Goal: Transaction & Acquisition: Book appointment/travel/reservation

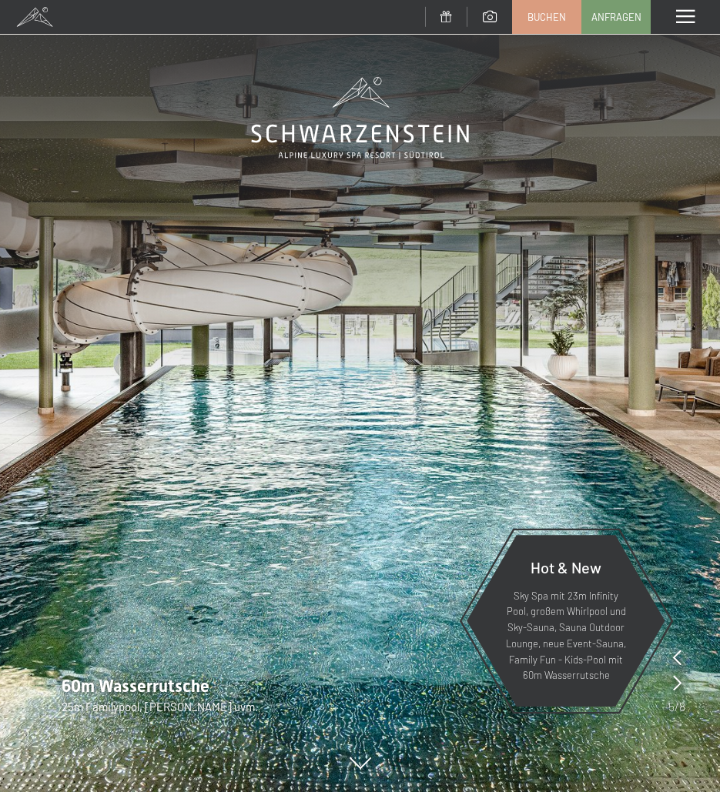
click at [692, 14] on span at bounding box center [685, 17] width 18 height 14
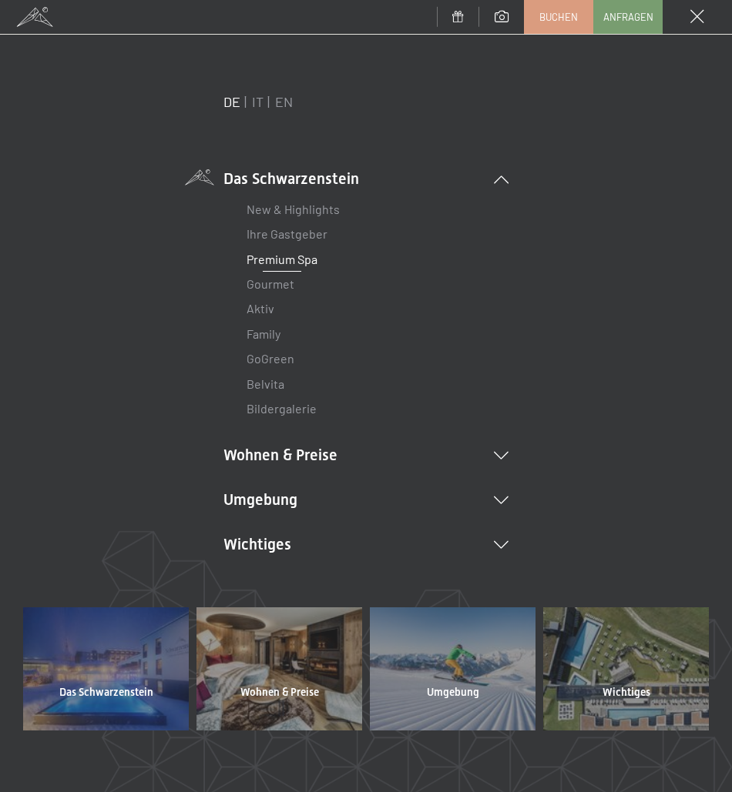
click at [290, 260] on link "Premium Spa" at bounding box center [281, 259] width 71 height 15
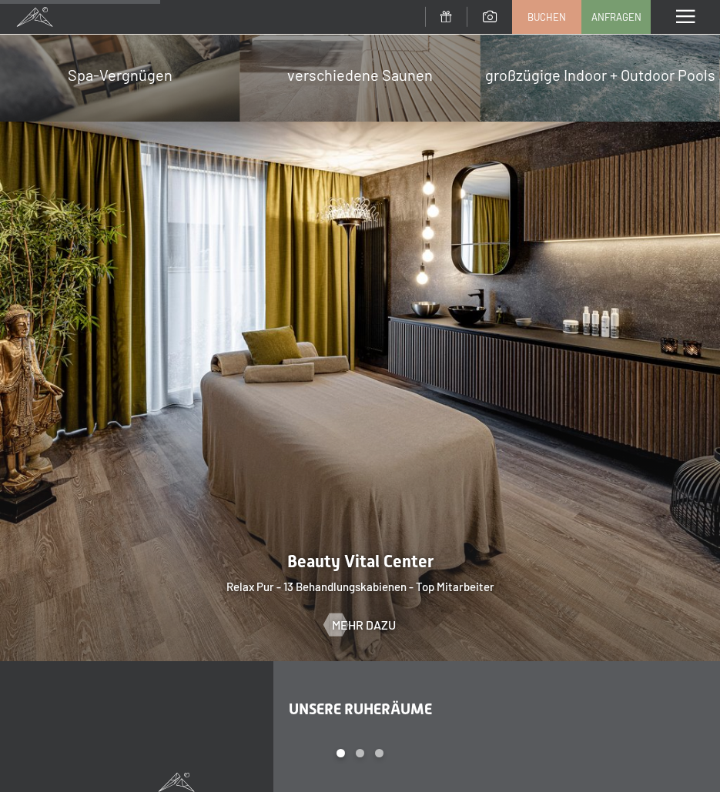
scroll to position [1694, 0]
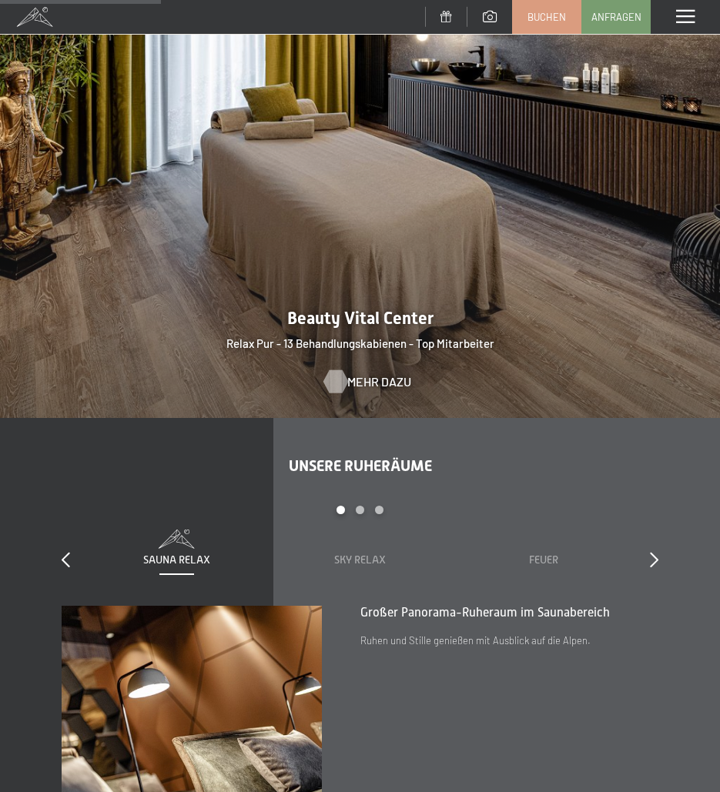
click at [352, 374] on span "Mehr dazu" at bounding box center [379, 382] width 64 height 17
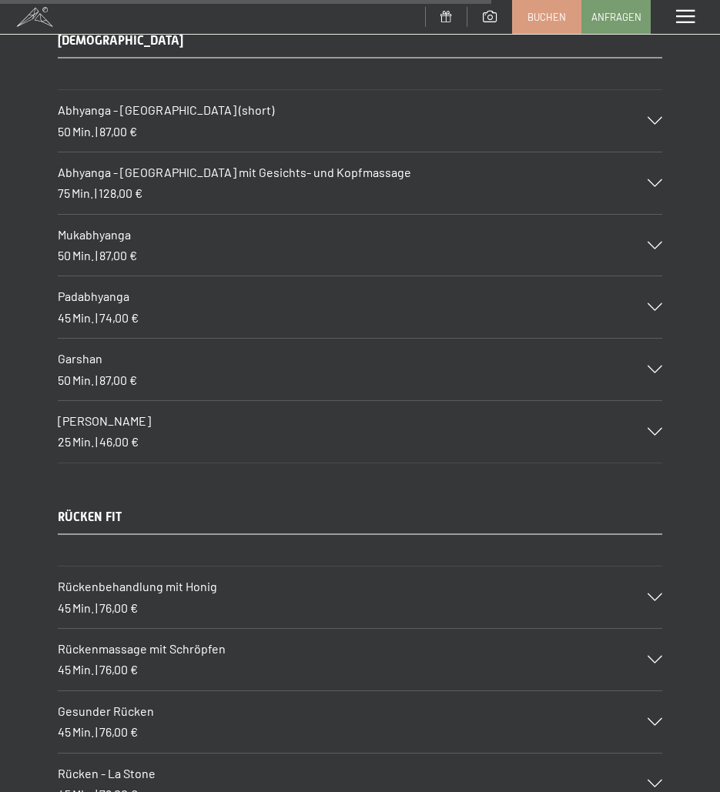
scroll to position [8417, 0]
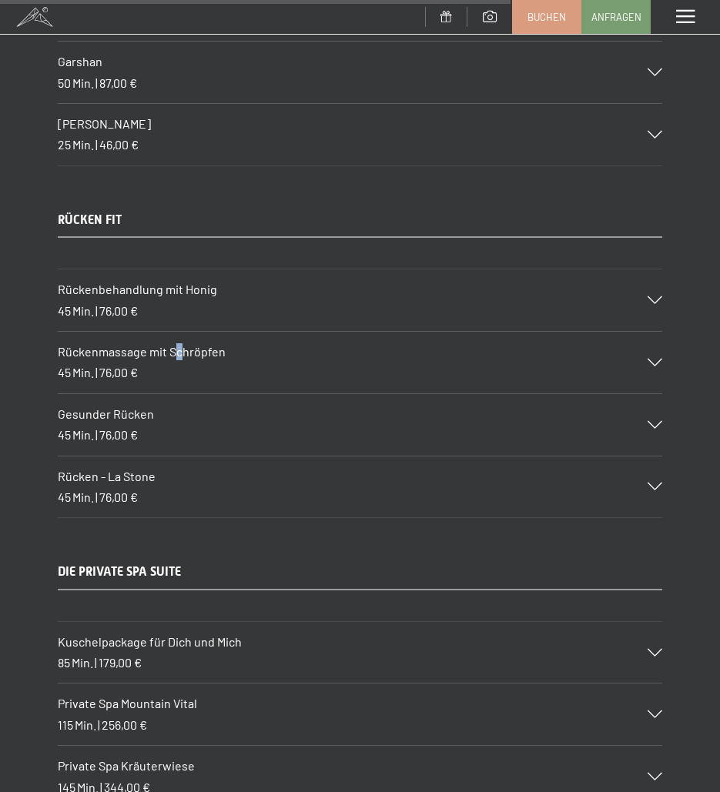
click at [179, 354] on span "Rückenmassage mit Schröpfen" at bounding box center [142, 351] width 168 height 15
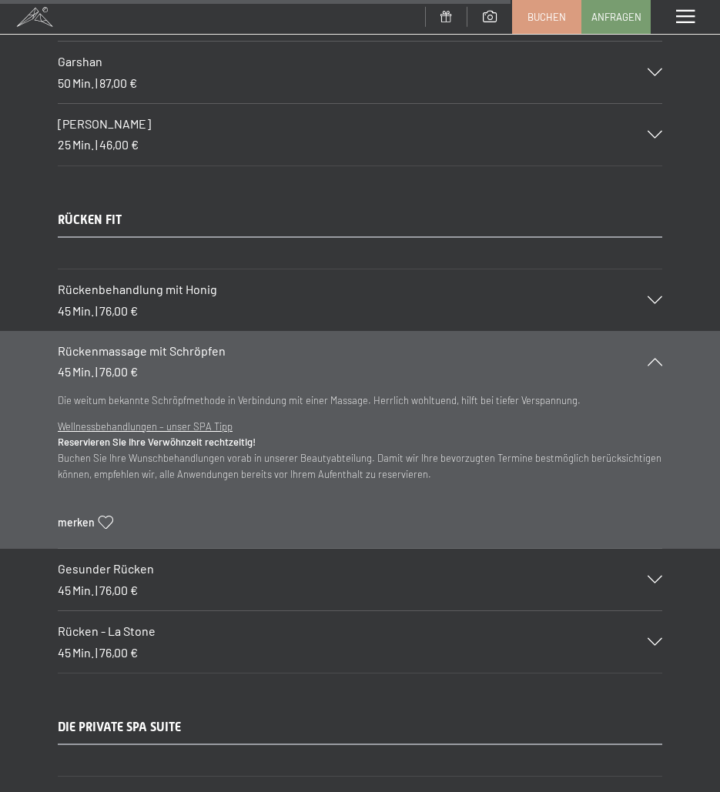
drag, startPoint x: 179, startPoint y: 354, endPoint x: 330, endPoint y: 353, distance: 151.0
click at [329, 352] on h3 "Rückenmassage mit Schröpfen" at bounding box center [345, 351] width 574 height 17
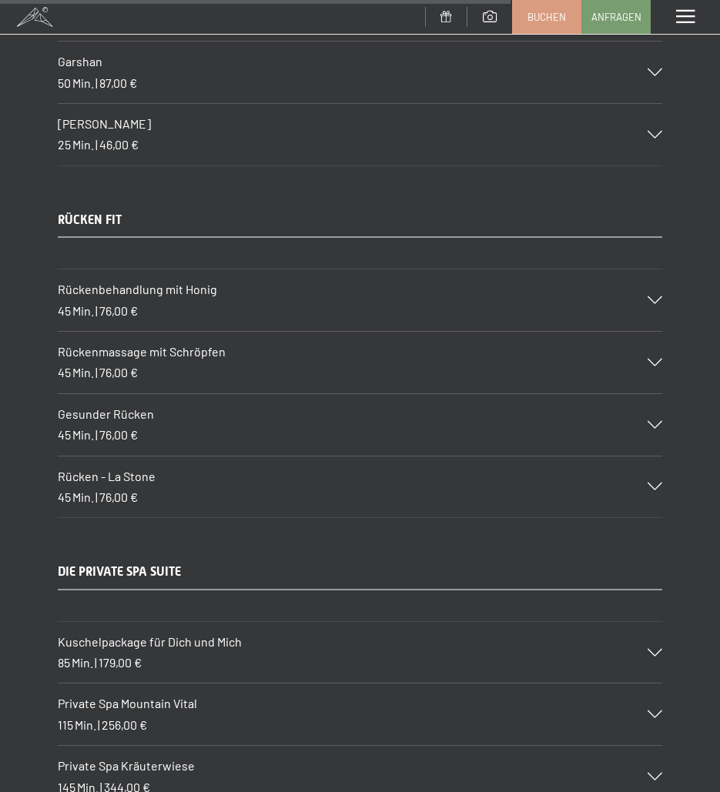
click at [183, 357] on span "Rückenmassage mit Schröpfen" at bounding box center [142, 351] width 168 height 15
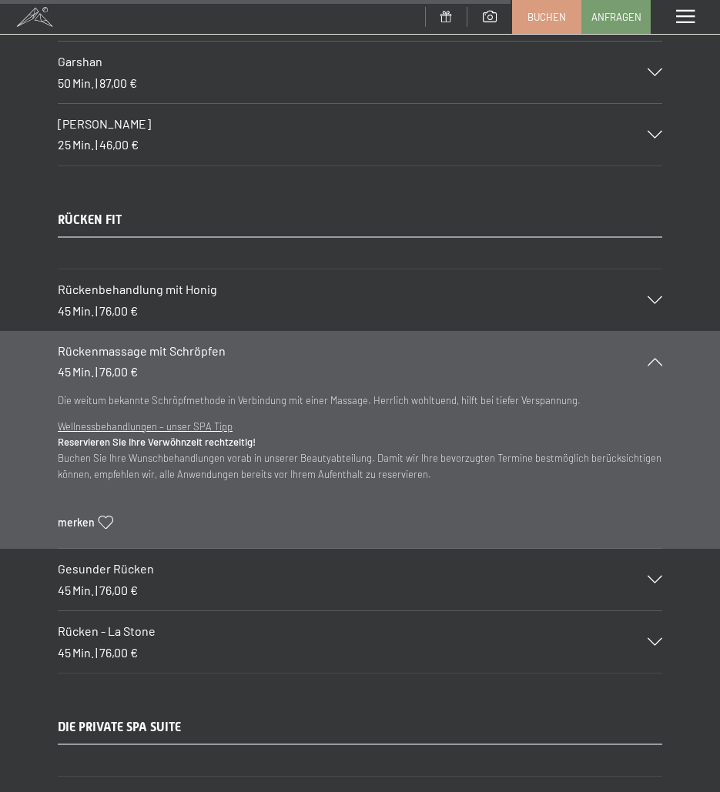
click at [183, 357] on span "Rückenmassage mit Schröpfen" at bounding box center [142, 350] width 168 height 15
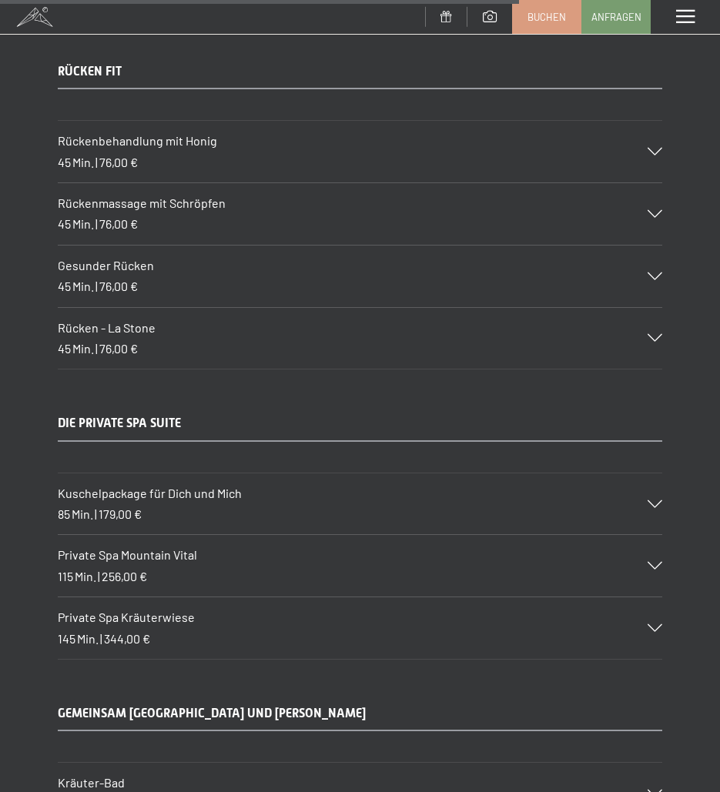
scroll to position [8571, 0]
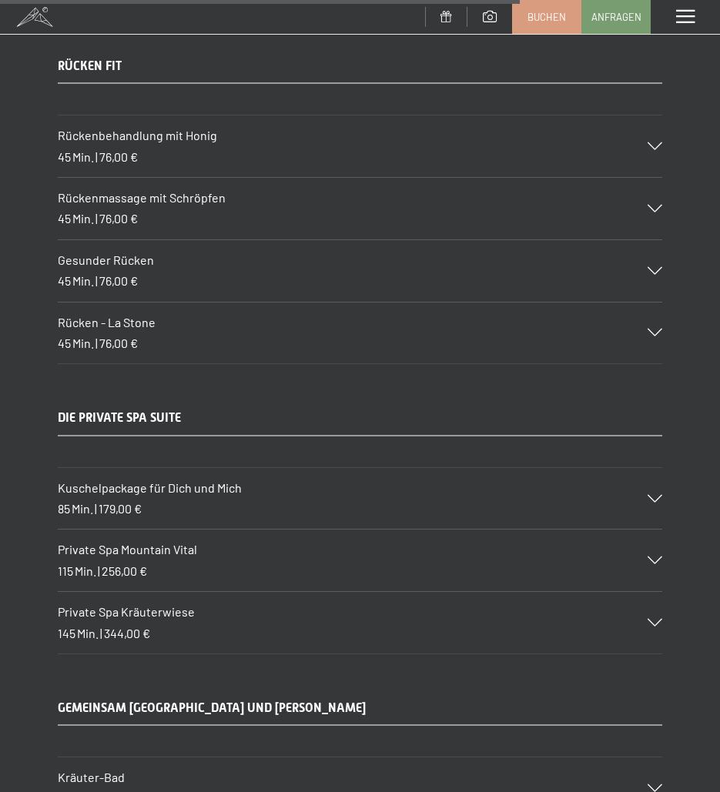
click at [260, 334] on div "Rücken - La Stone 45 Min. | 76,00 €" at bounding box center [360, 334] width 605 height 62
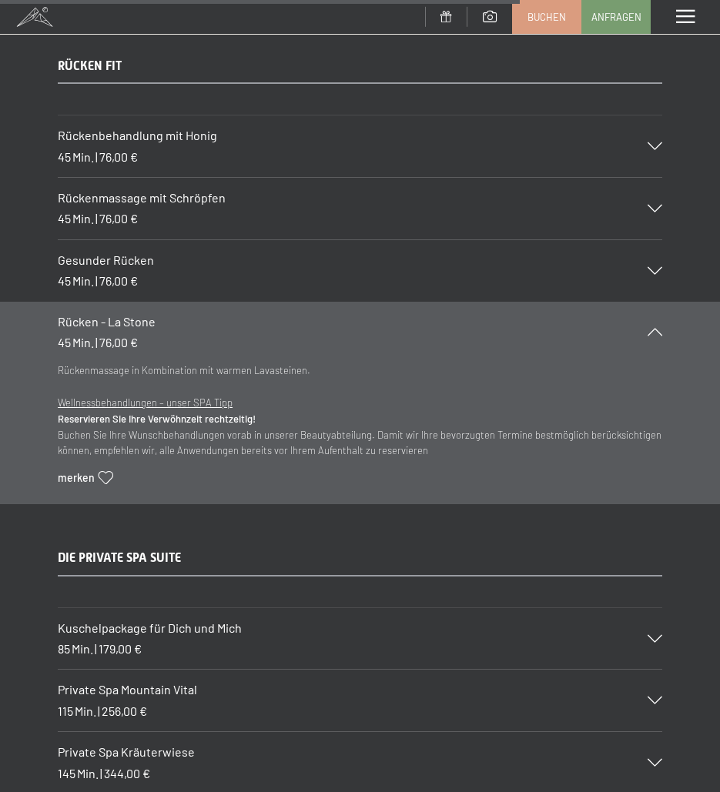
click at [260, 334] on div "Rücken - La Stone 45 Min. | 76,00 €" at bounding box center [360, 333] width 605 height 62
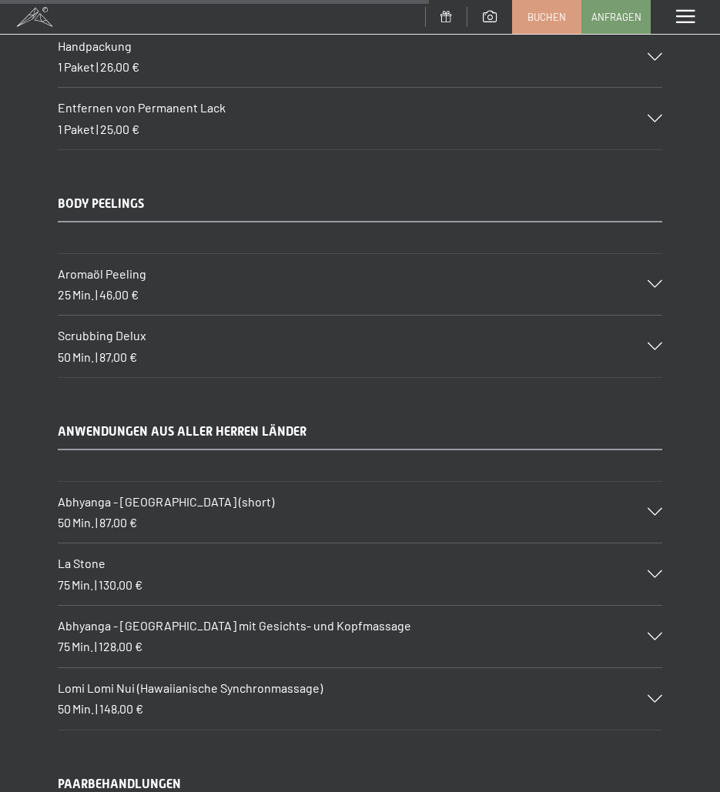
scroll to position [7108, 0]
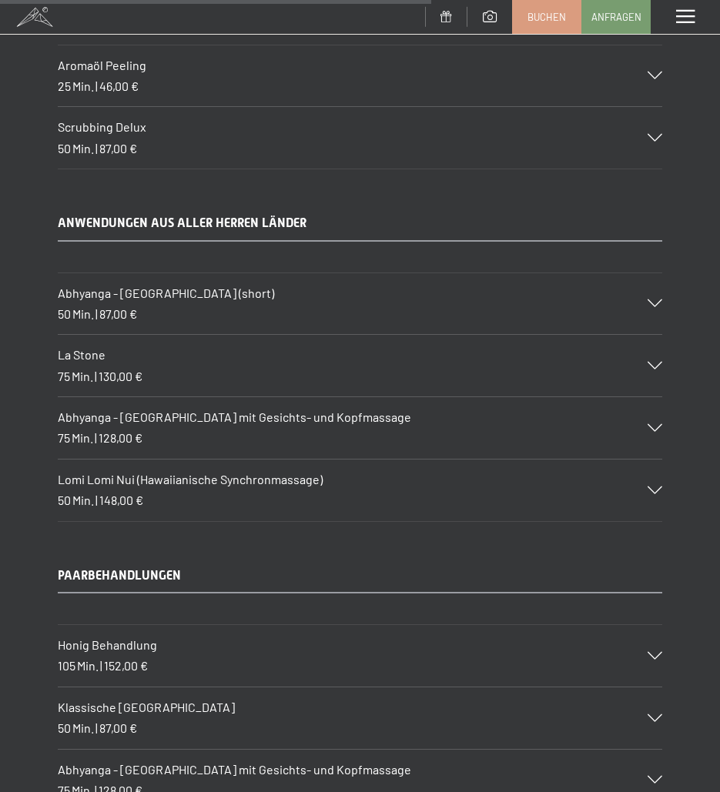
click at [130, 370] on span "130,00 €" at bounding box center [121, 376] width 44 height 15
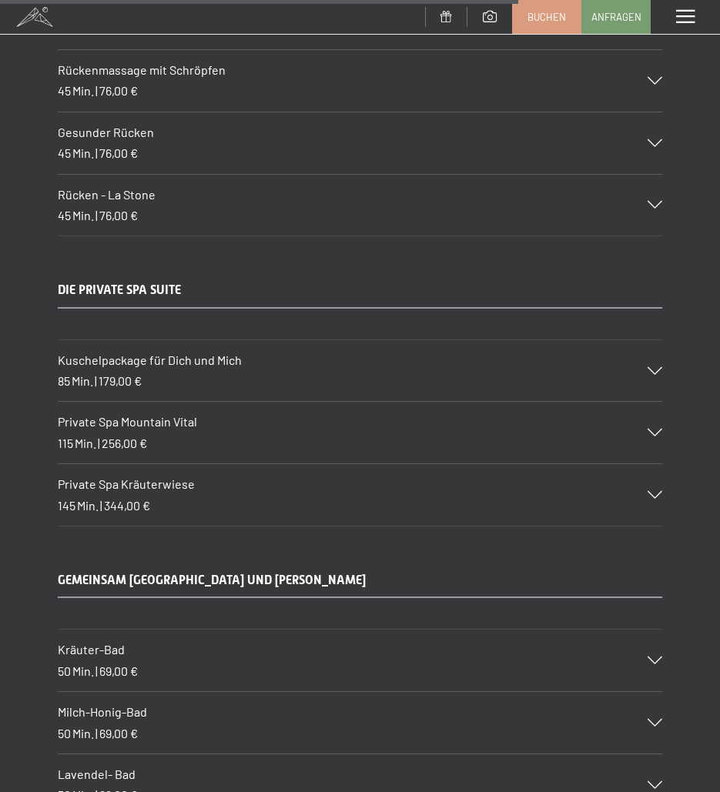
scroll to position [8648, 0]
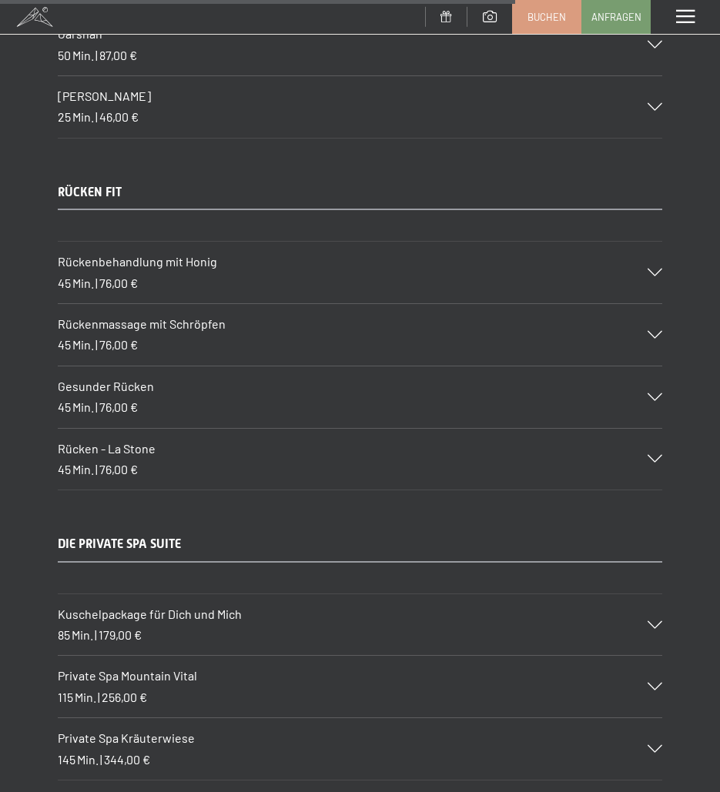
click at [167, 390] on h3 "Gesunder Rücken" at bounding box center [345, 386] width 574 height 17
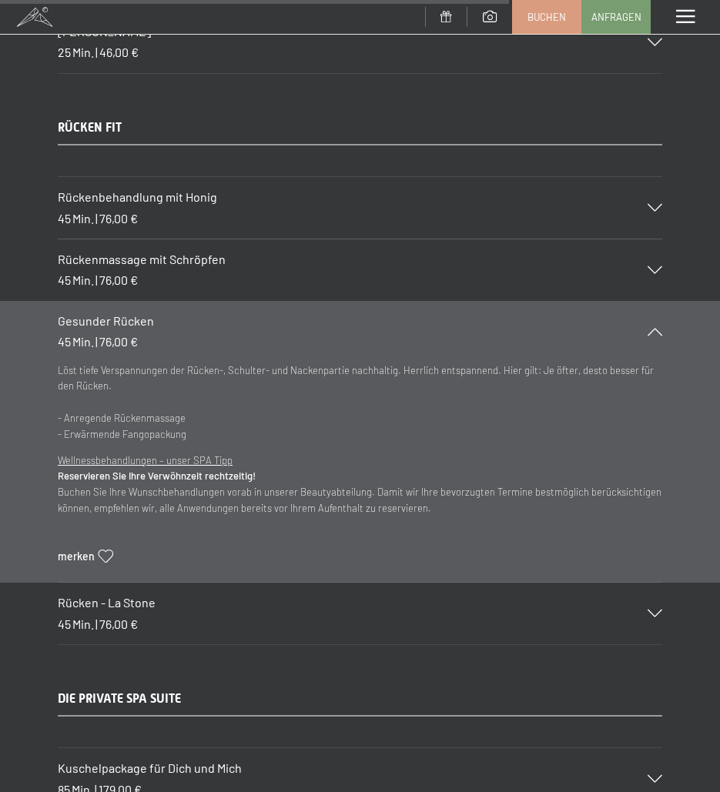
scroll to position [8445, 0]
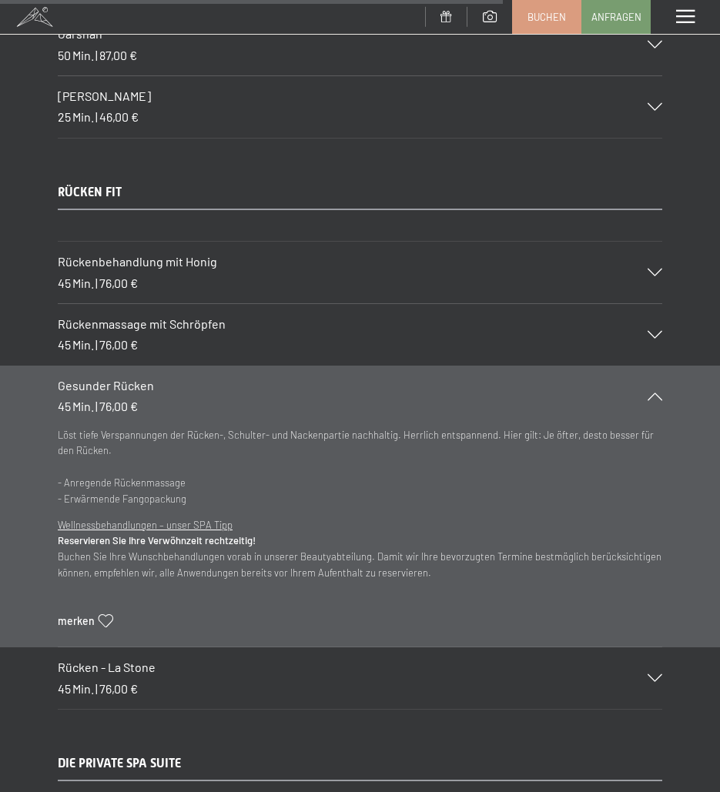
click at [207, 374] on div "Gesunder Rücken 45 Min. | 76,00 €" at bounding box center [360, 397] width 605 height 62
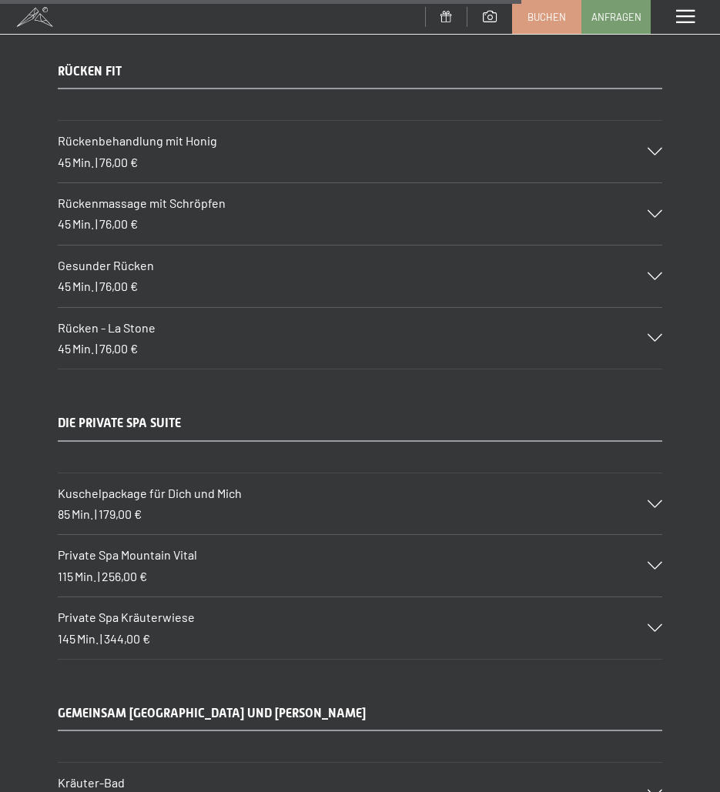
scroll to position [8522, 0]
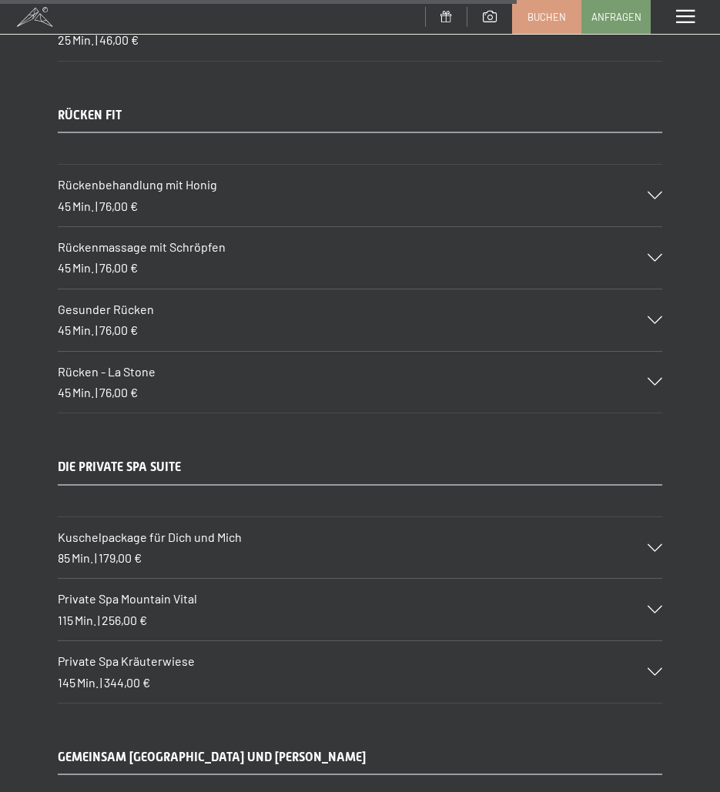
click at [151, 249] on span "Rückenmassage mit Schröpfen" at bounding box center [142, 247] width 168 height 15
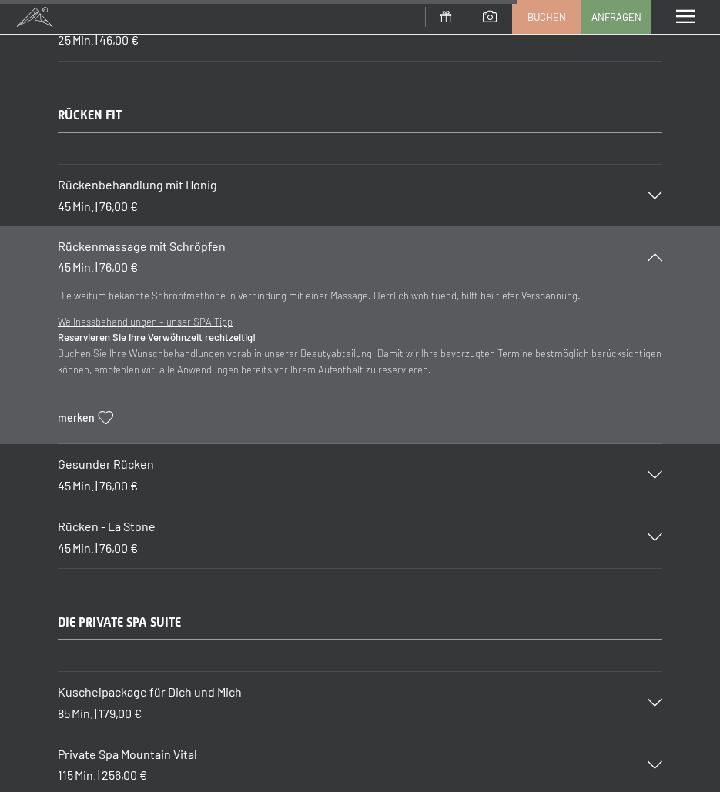
click at [266, 243] on h3 "Rückenmassage mit Schröpfen" at bounding box center [345, 246] width 574 height 17
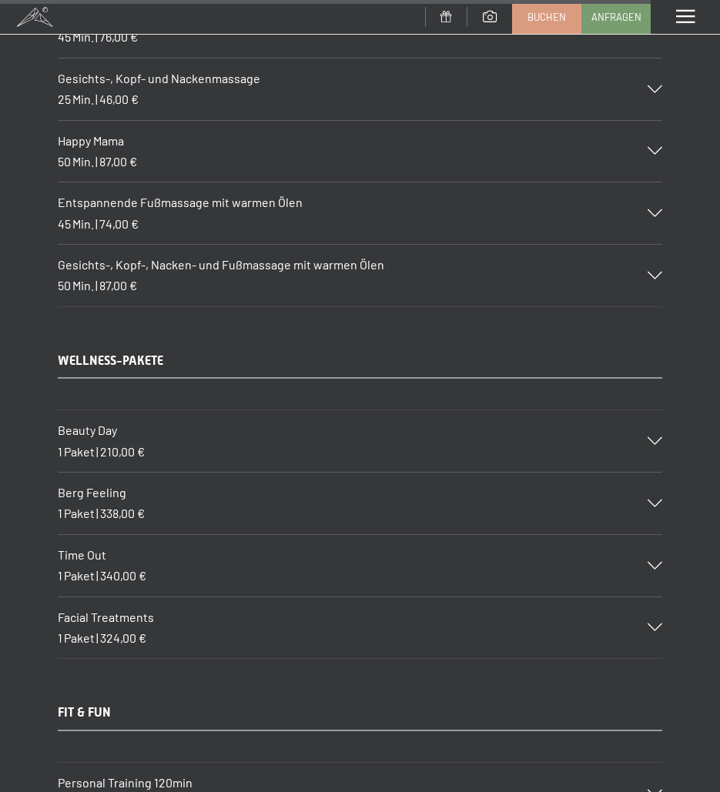
scroll to position [10755, 0]
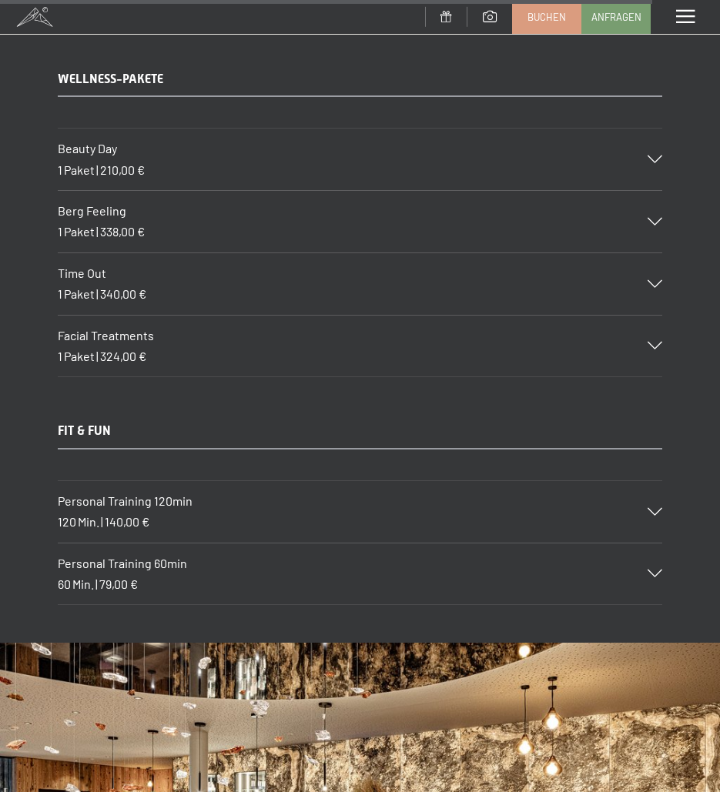
click at [126, 169] on span "210,00 €" at bounding box center [122, 170] width 45 height 15
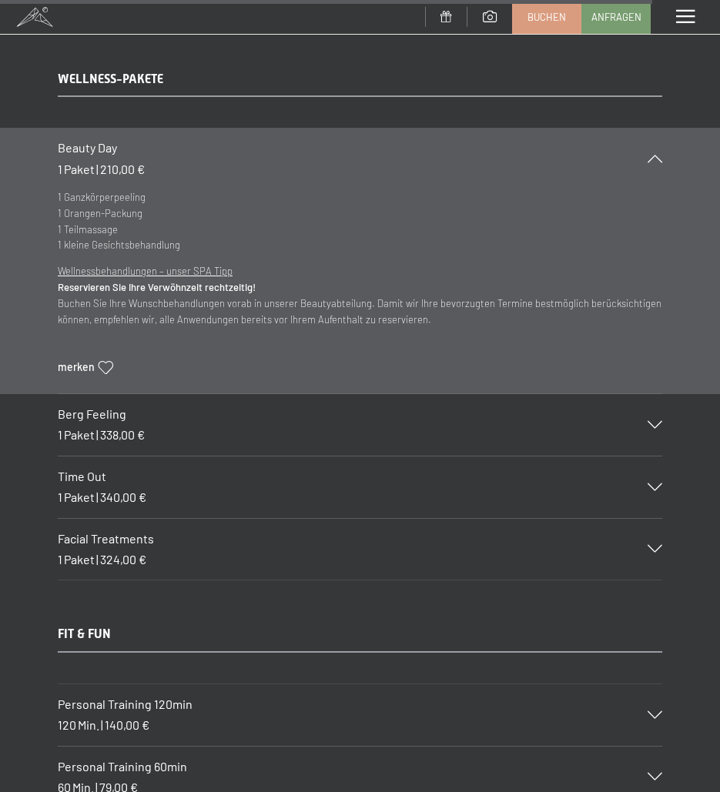
click at [165, 152] on h3 "Beauty Day" at bounding box center [345, 147] width 574 height 17
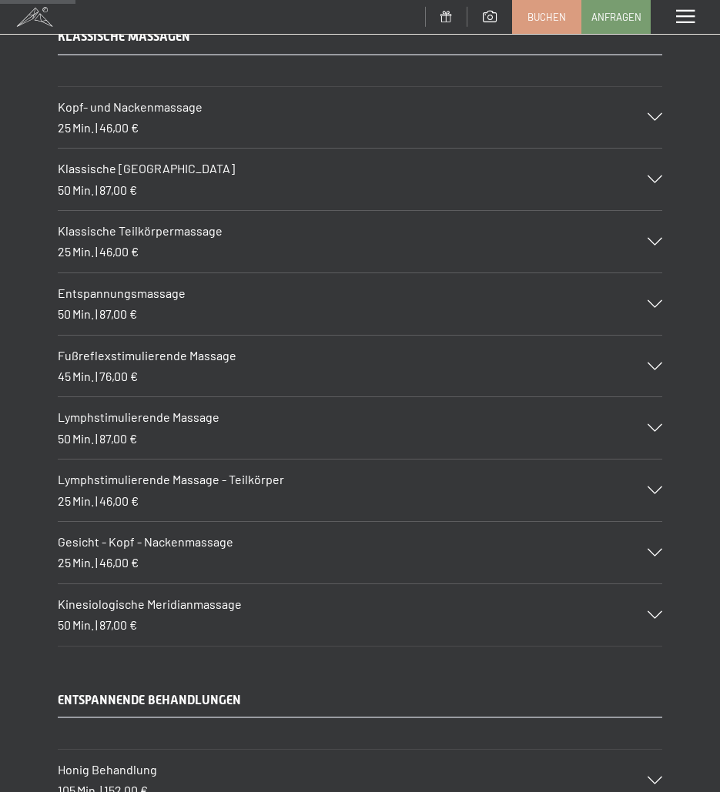
scroll to position [1267, 0]
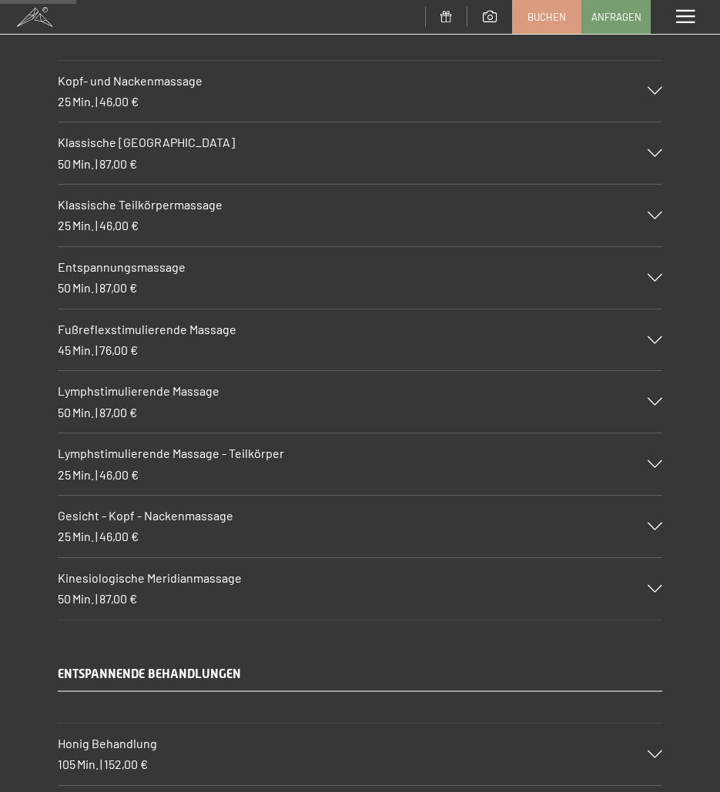
click at [161, 218] on div "Klassische Teilkörpermassage 25 Min. | 46,00 €" at bounding box center [360, 216] width 605 height 62
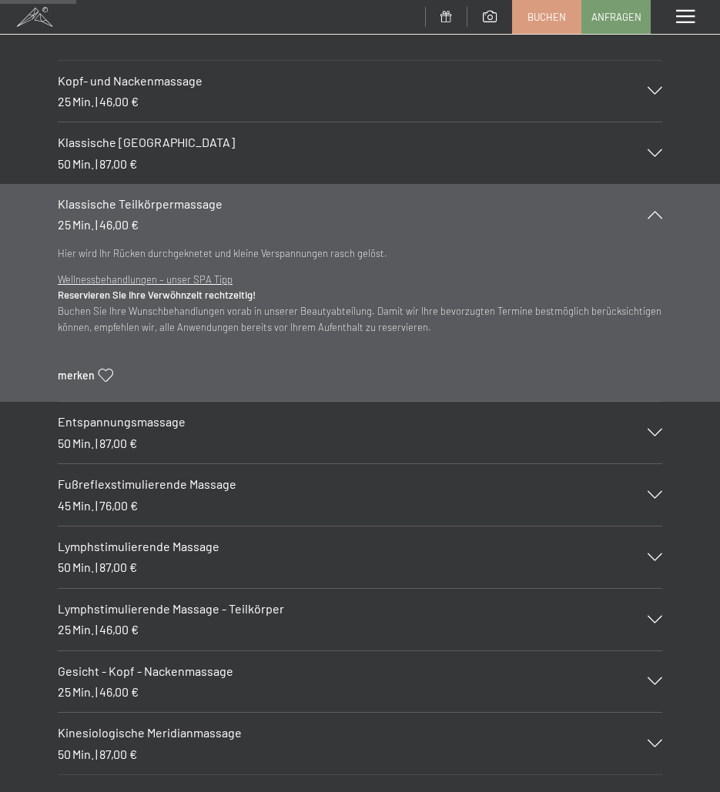
click at [161, 218] on div "Klassische Teilkörpermassage 25 Min. | 46,00 €" at bounding box center [360, 215] width 605 height 62
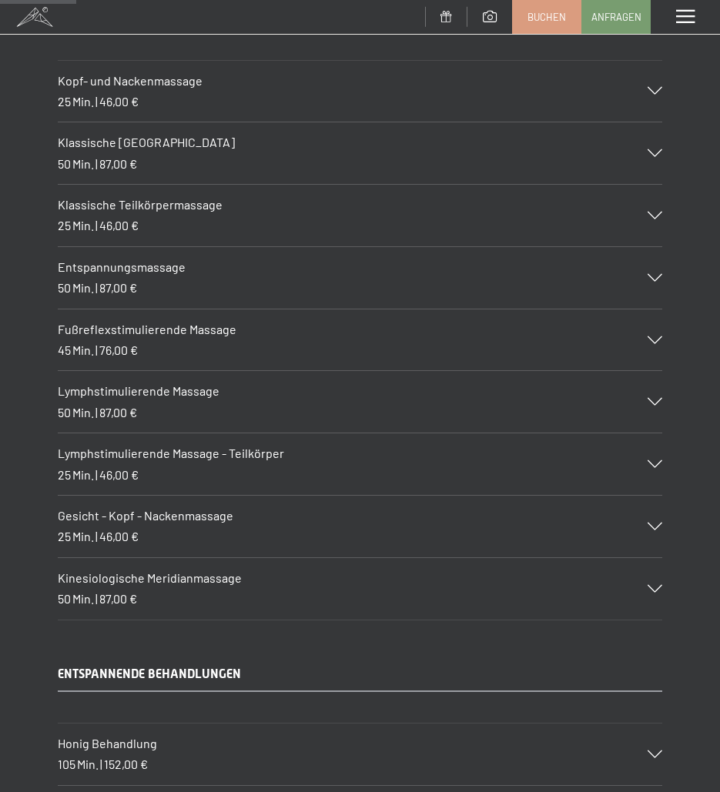
click at [138, 260] on span "Entspannungsmassage" at bounding box center [122, 267] width 128 height 15
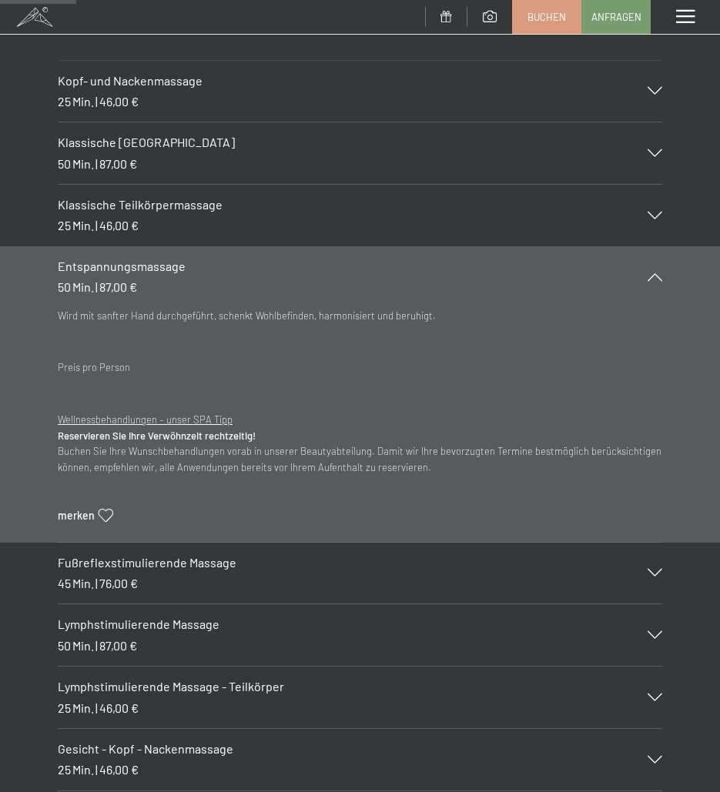
click at [138, 260] on span "Entspannungsmassage" at bounding box center [122, 266] width 128 height 15
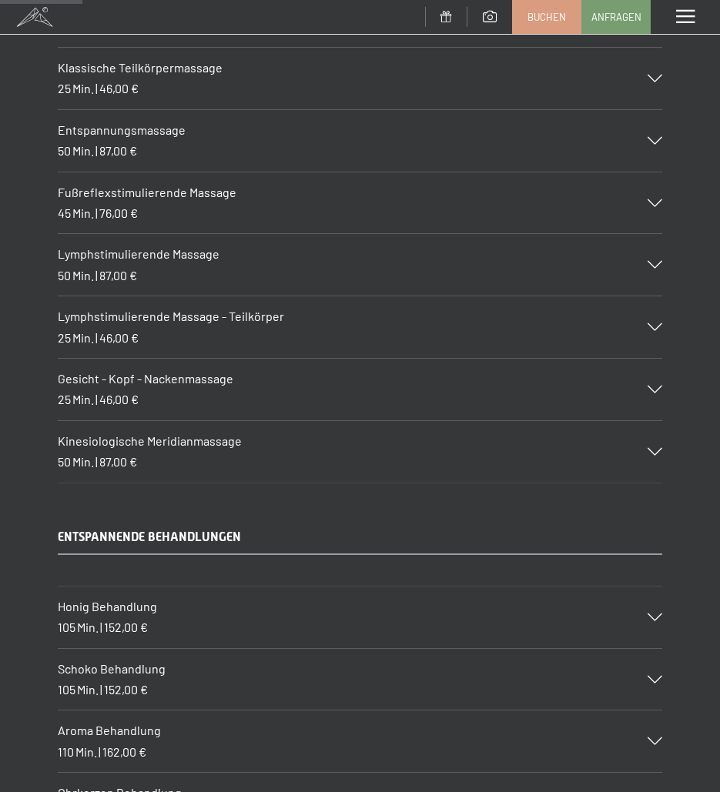
scroll to position [1421, 0]
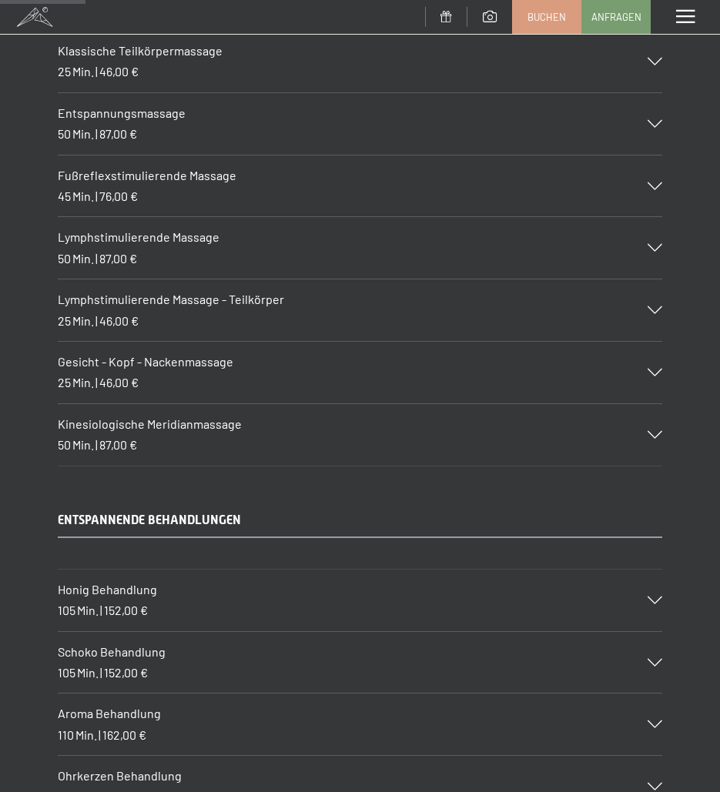
click at [147, 303] on span "Lymphstimulierende Massage - Teilkörper" at bounding box center [171, 299] width 226 height 15
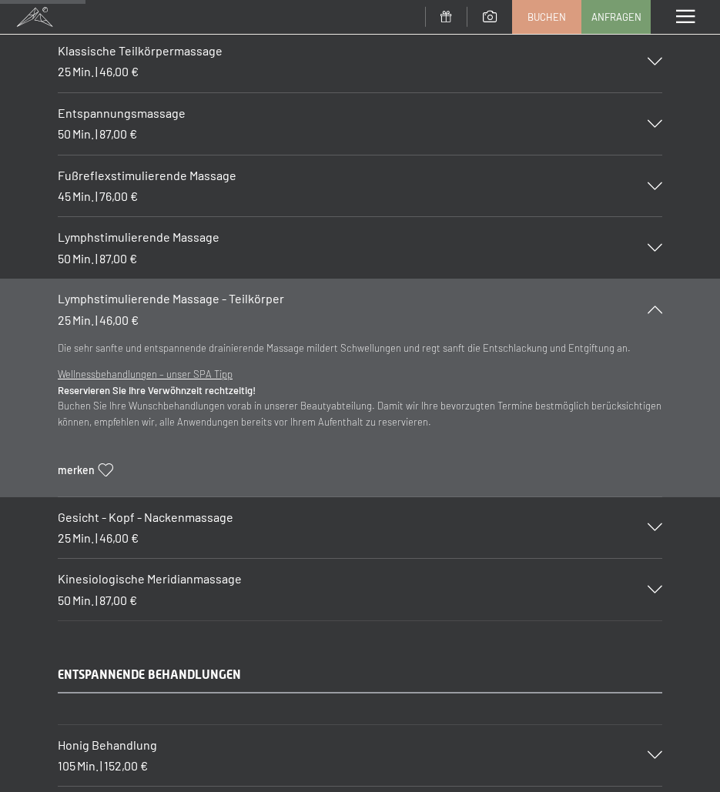
click at [147, 303] on span "Lymphstimulierende Massage - Teilkörper" at bounding box center [171, 298] width 226 height 15
